Goal: Browse casually

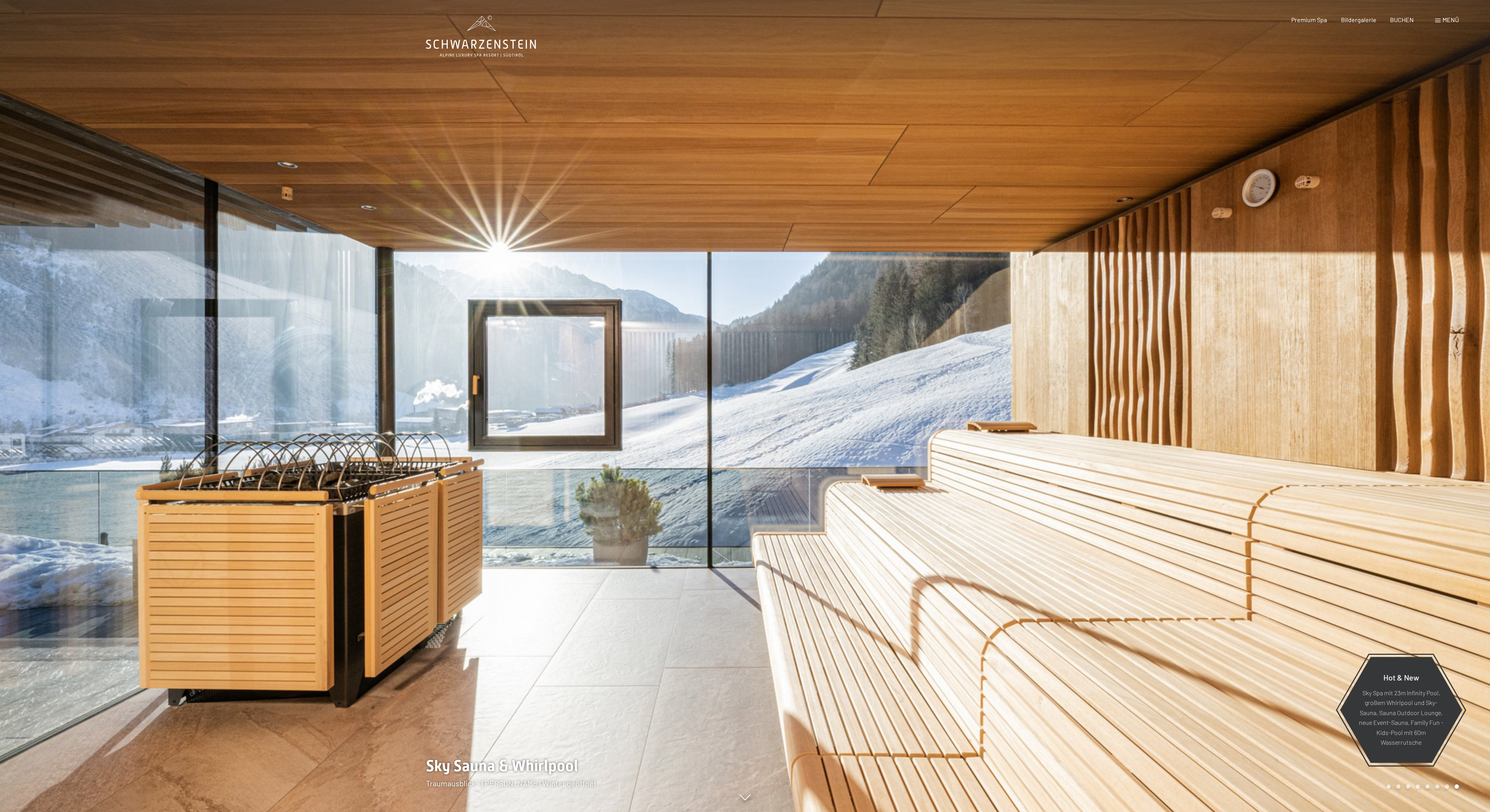
click at [1192, 809] on div at bounding box center [1118, 406] width 745 height 812
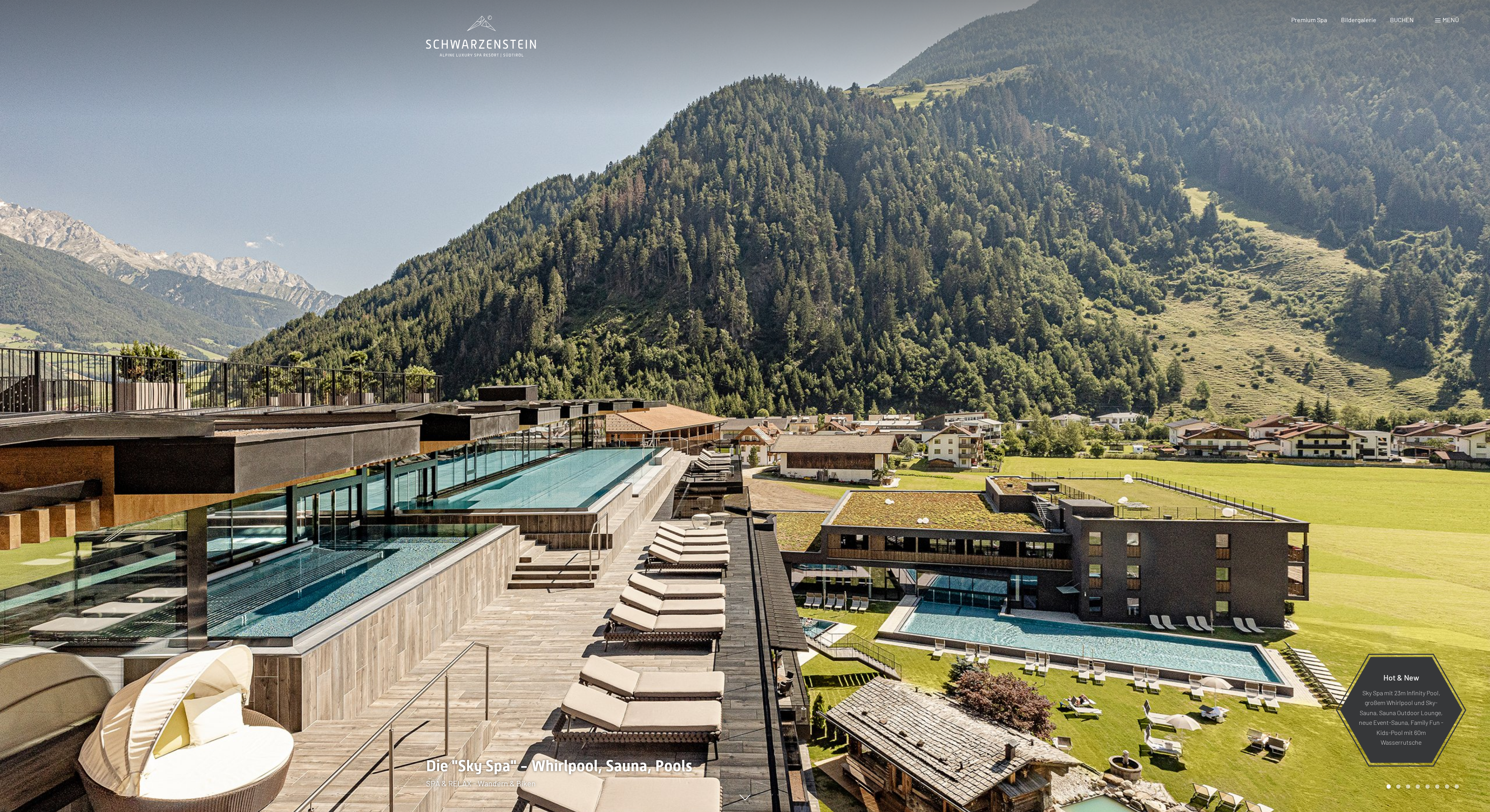
click at [1200, 810] on div at bounding box center [1118, 406] width 745 height 812
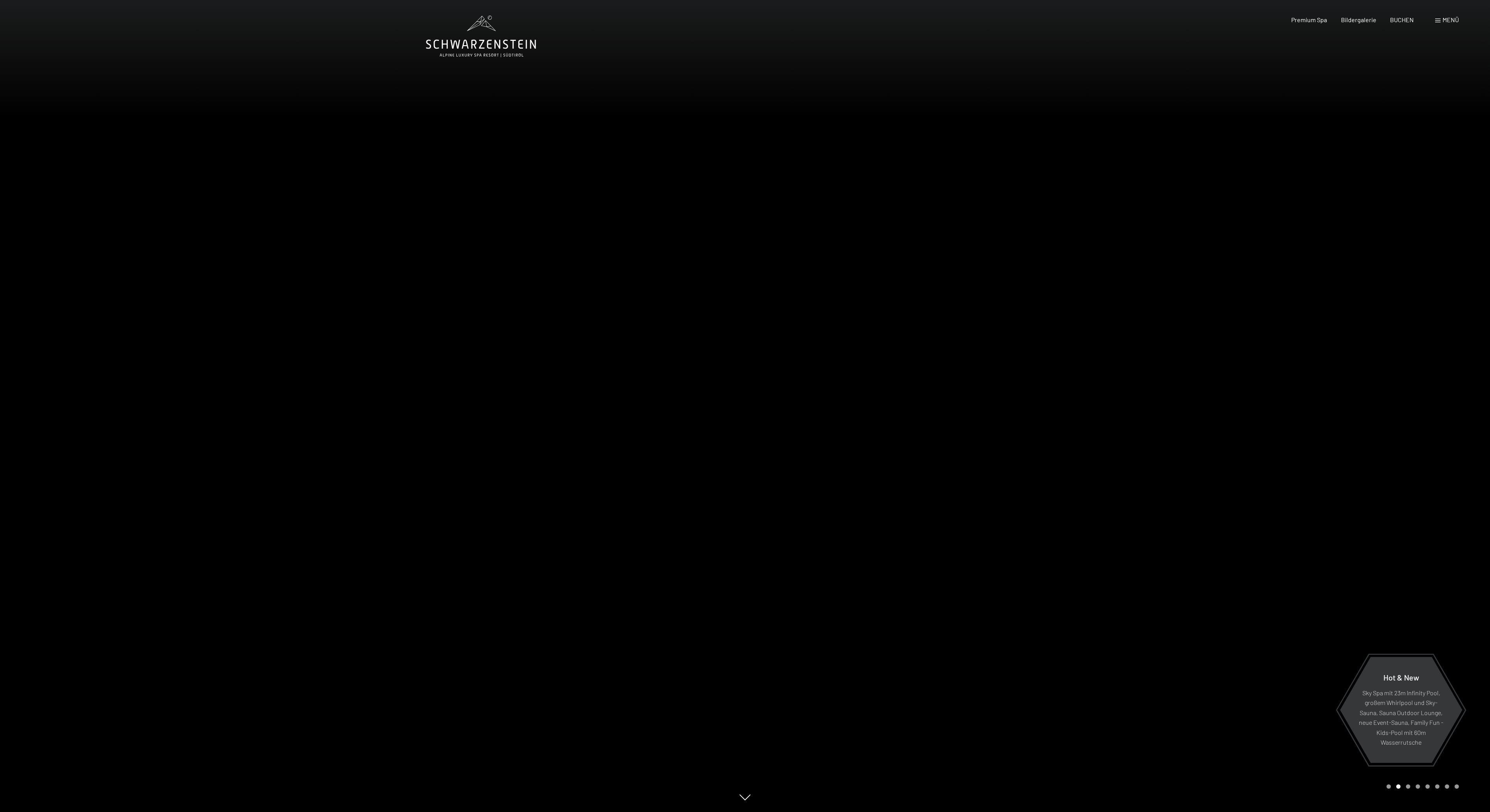
click at [1201, 811] on div at bounding box center [1118, 406] width 745 height 812
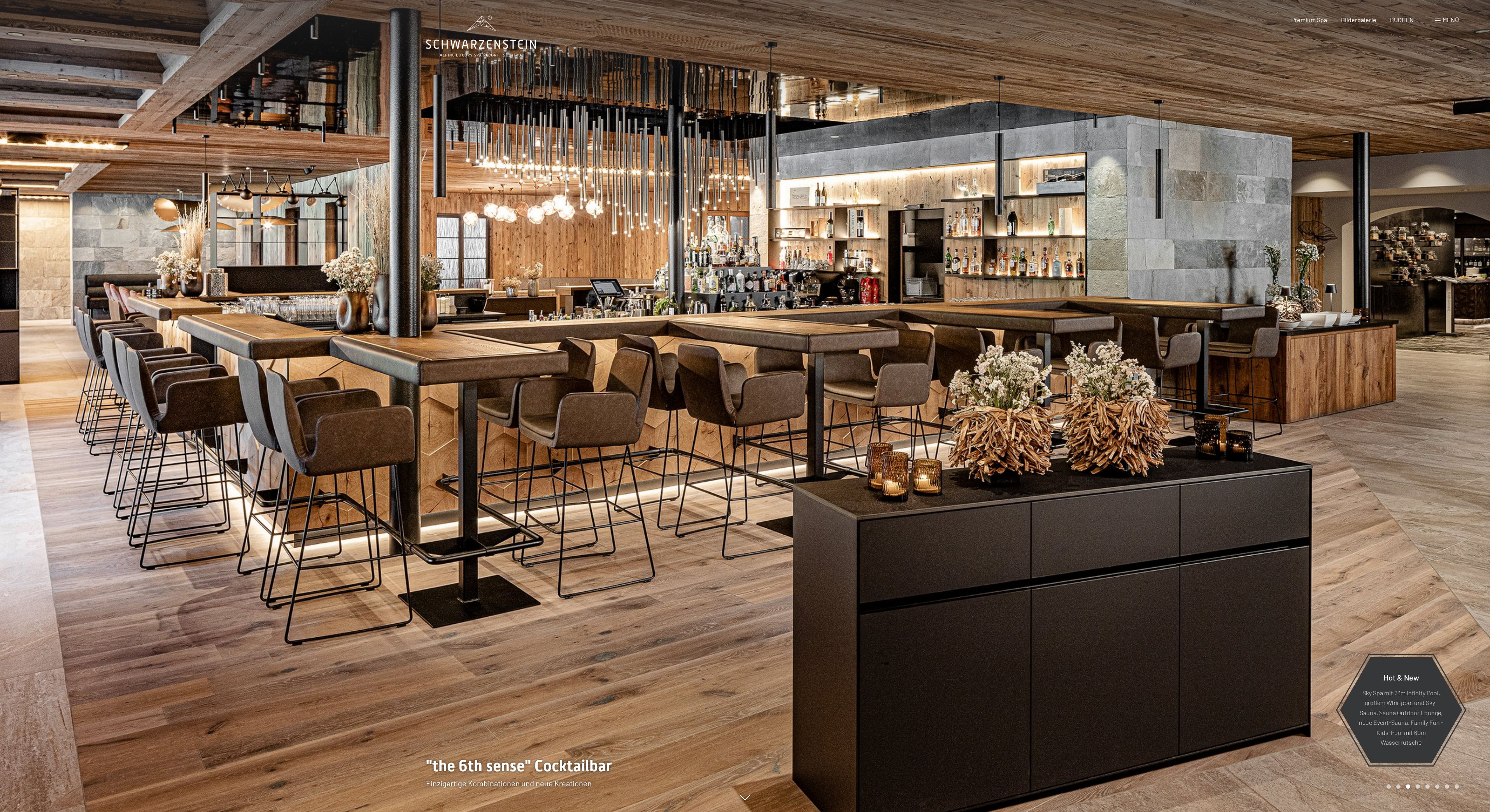
drag, startPoint x: 1132, startPoint y: 810, endPoint x: 1119, endPoint y: 811, distance: 13.0
click at [1133, 811] on div at bounding box center [1118, 406] width 745 height 812
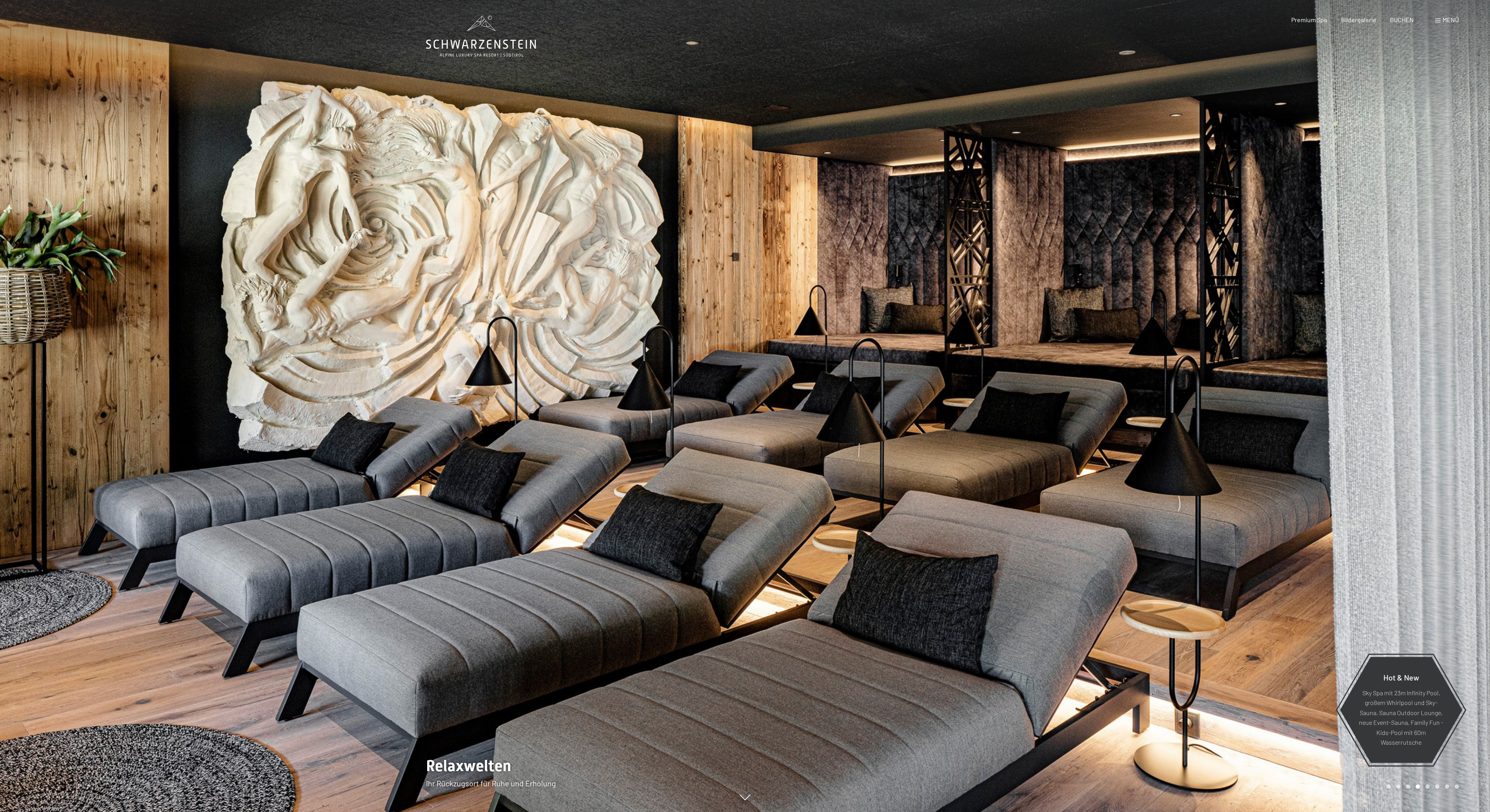
click at [1061, 807] on div at bounding box center [1118, 406] width 745 height 812
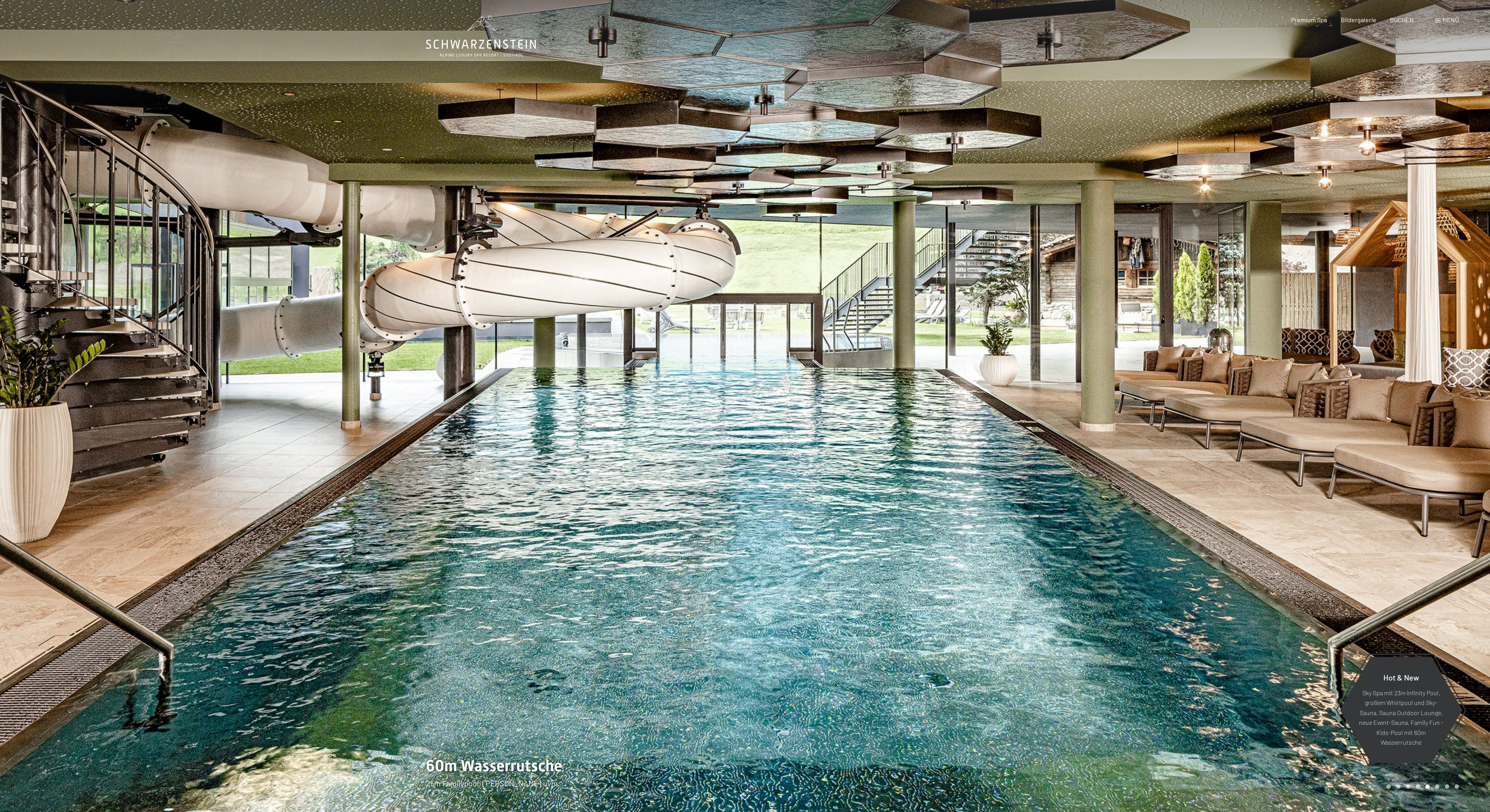
click at [1061, 807] on div at bounding box center [1118, 406] width 745 height 812
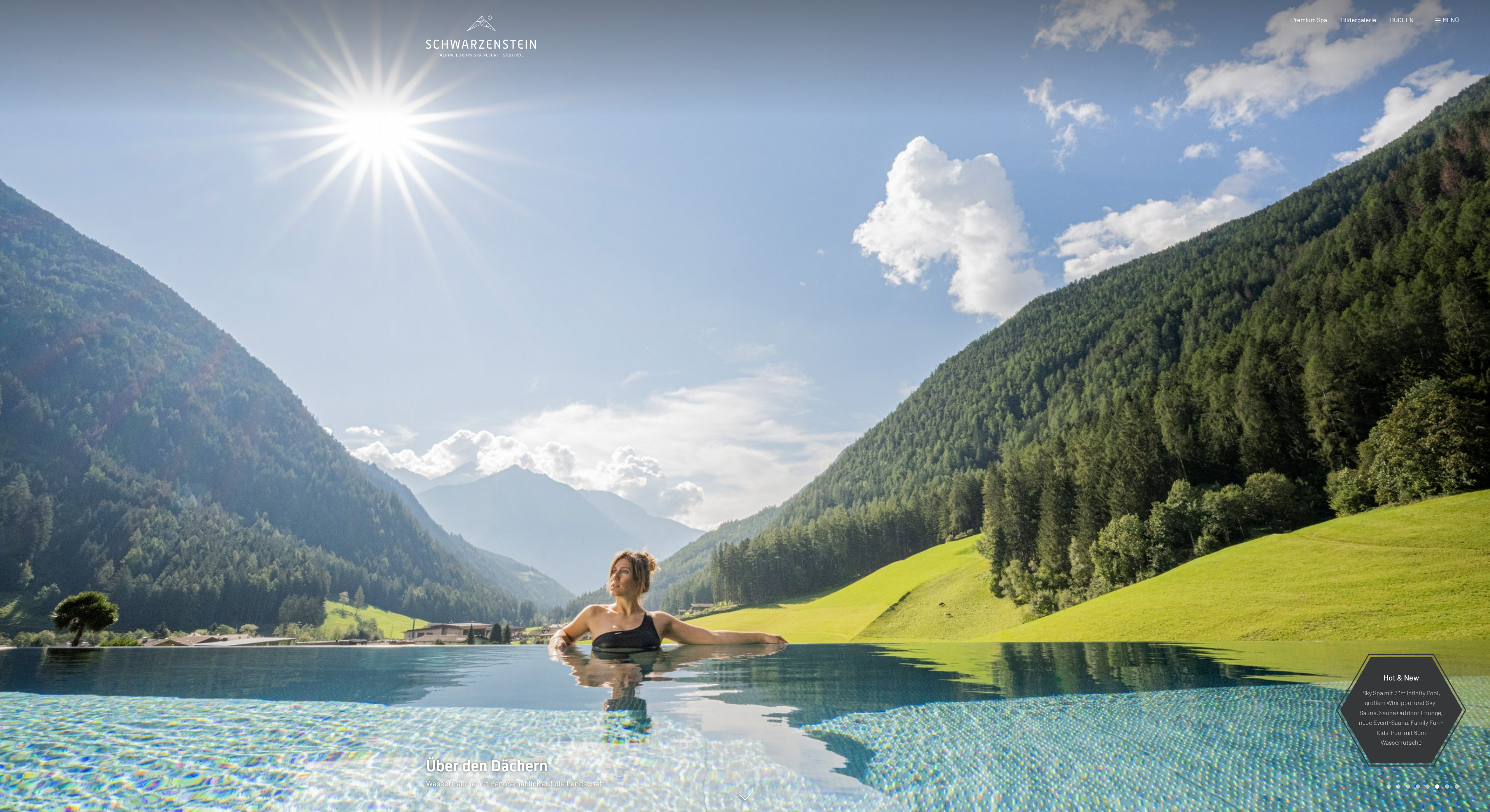
click at [1063, 807] on div at bounding box center [1118, 406] width 745 height 812
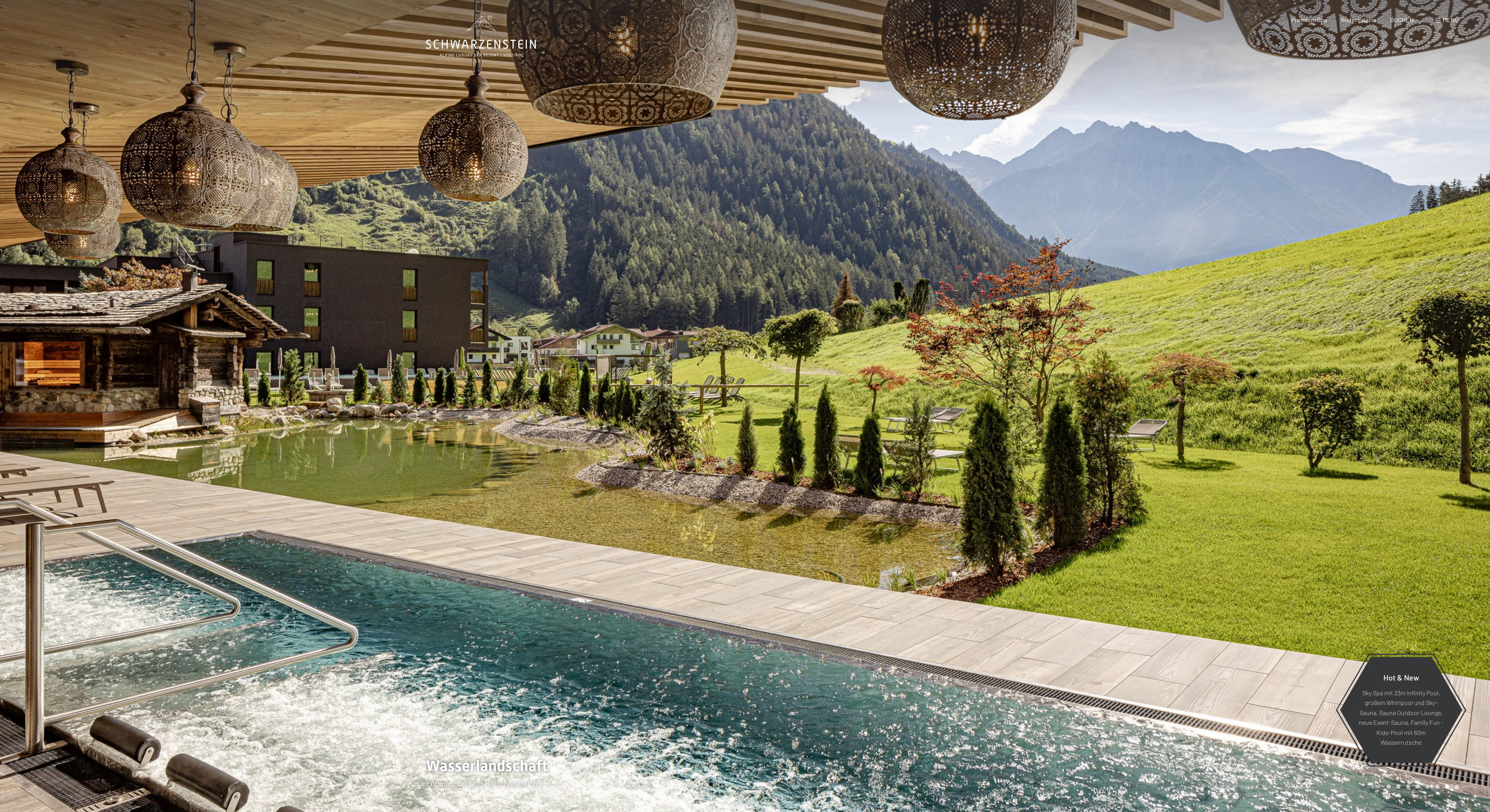
drag, startPoint x: 1068, startPoint y: 807, endPoint x: 1076, endPoint y: 809, distance: 8.2
click at [1076, 809] on div at bounding box center [1118, 406] width 745 height 812
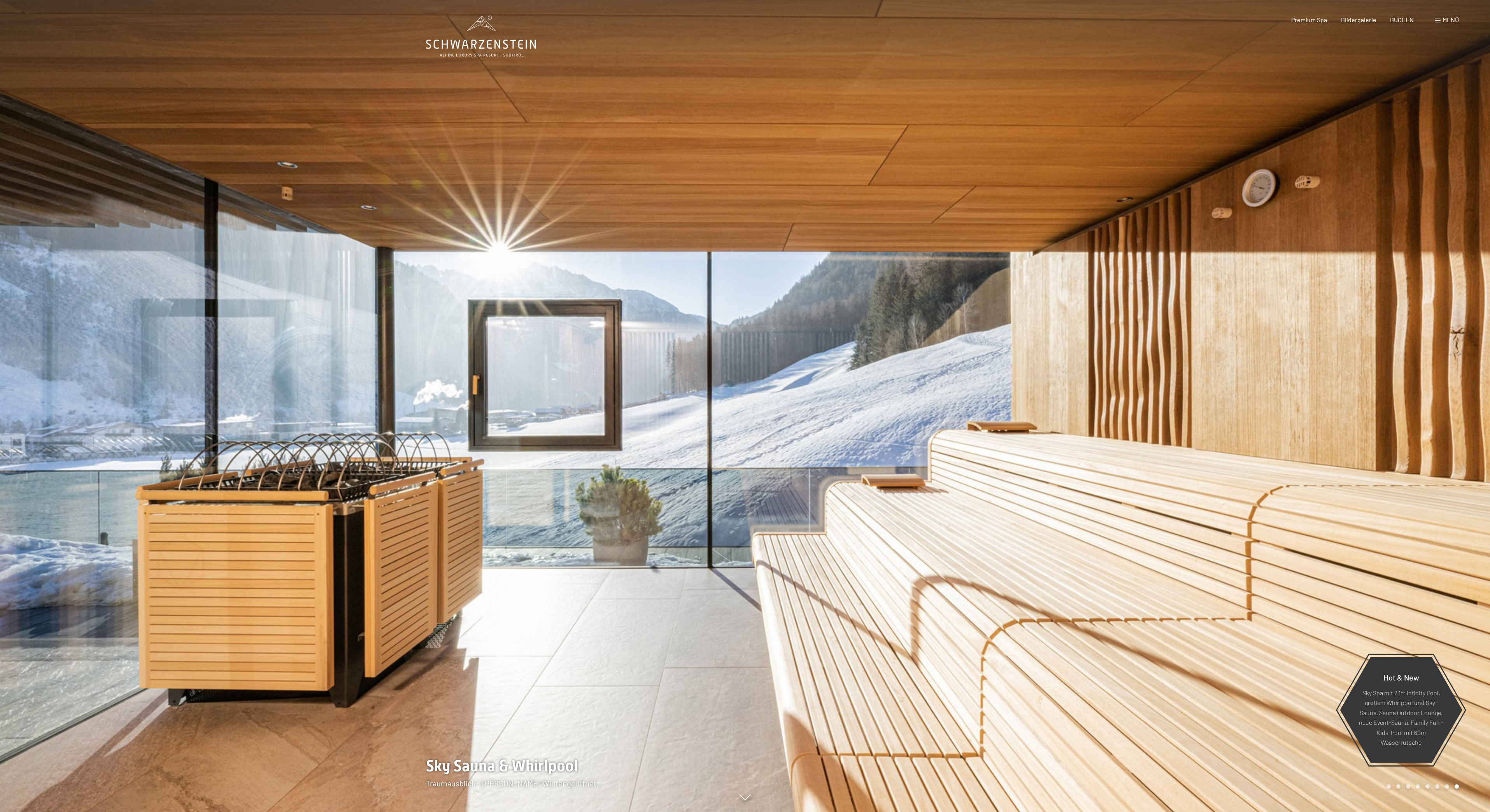
click at [1101, 807] on div at bounding box center [1118, 406] width 745 height 812
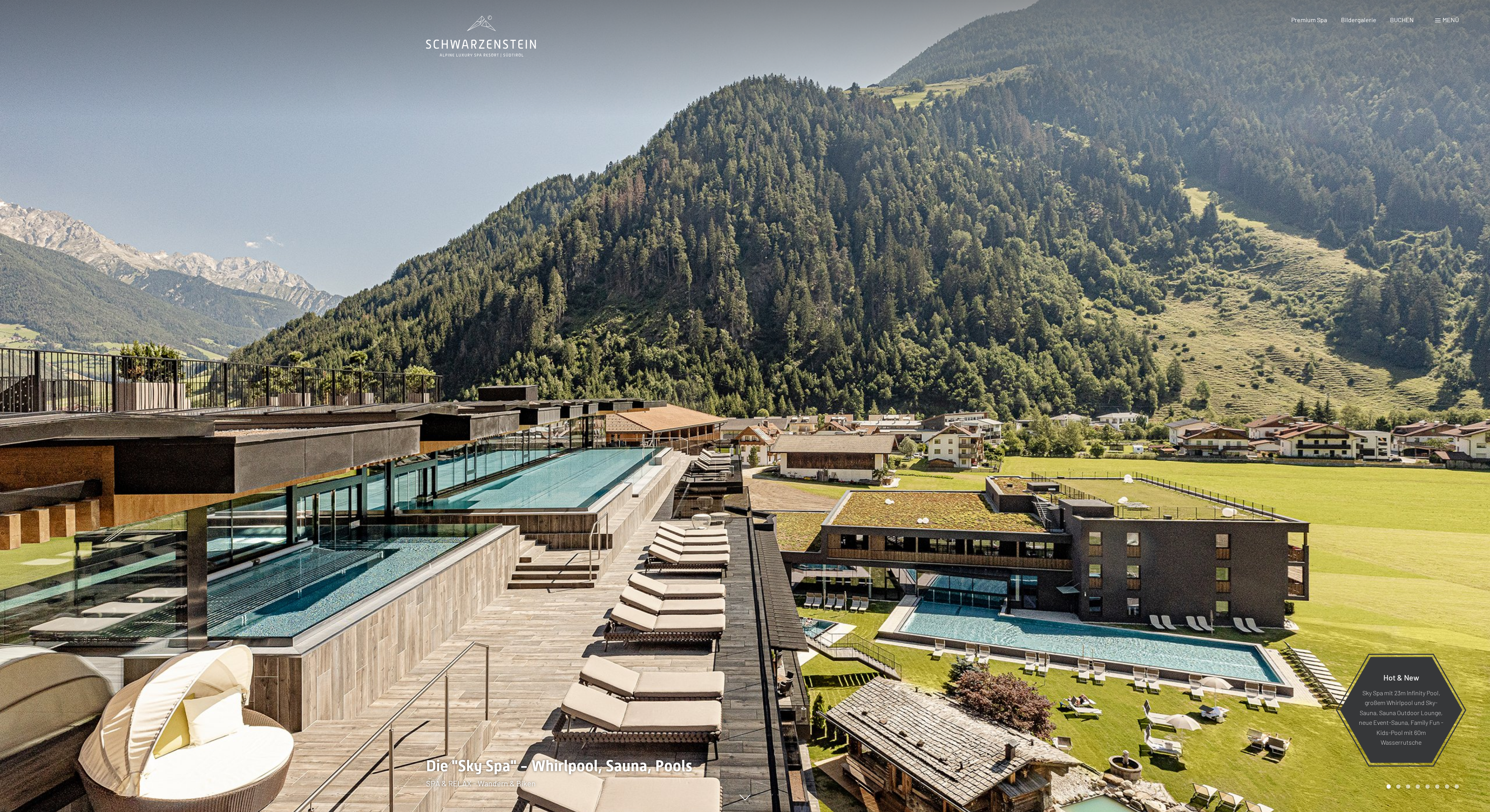
click at [1107, 809] on div at bounding box center [1118, 406] width 745 height 812
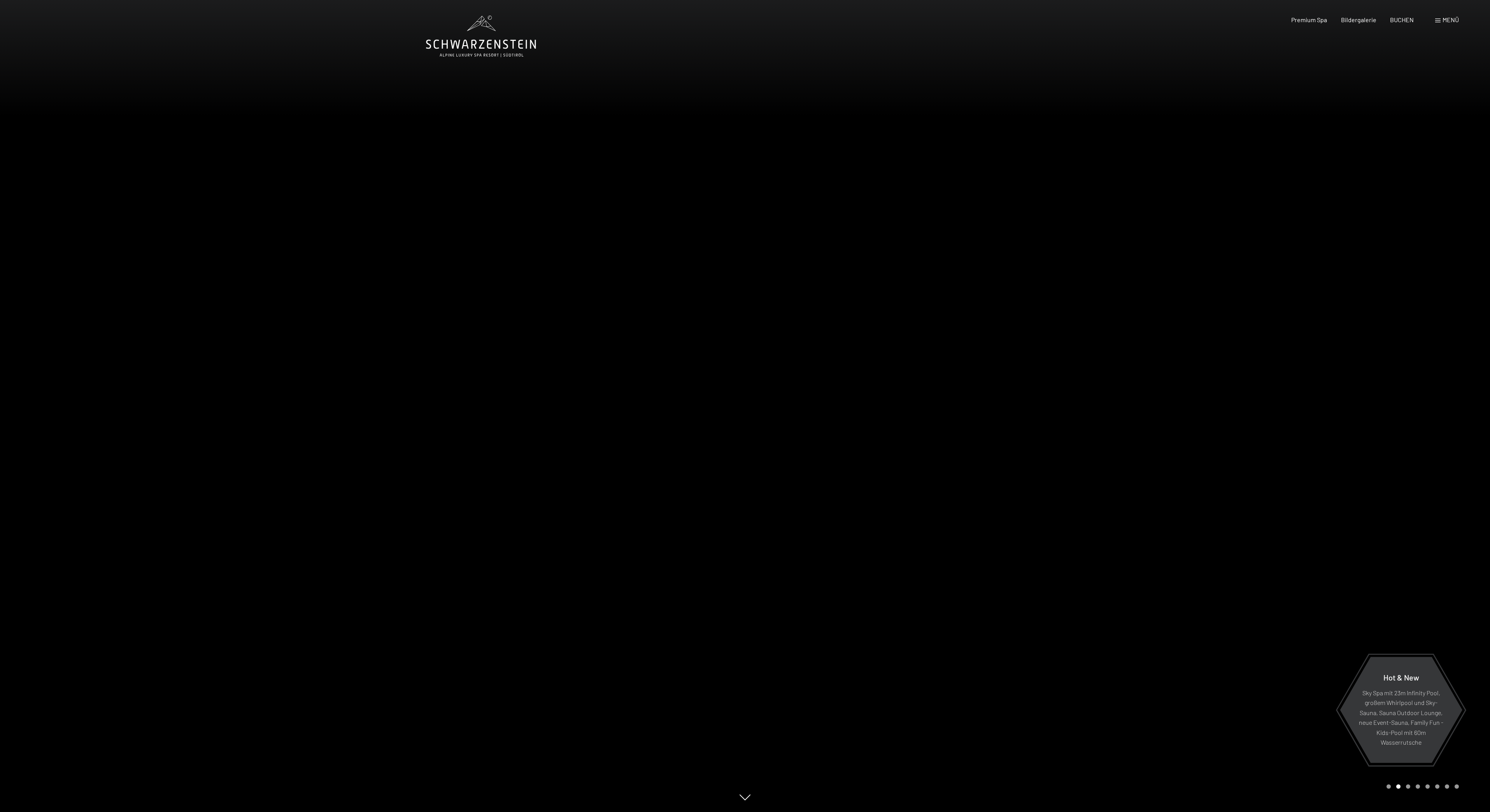
click at [1102, 809] on div at bounding box center [1118, 406] width 745 height 812
